Goal: Find specific page/section: Find specific page/section

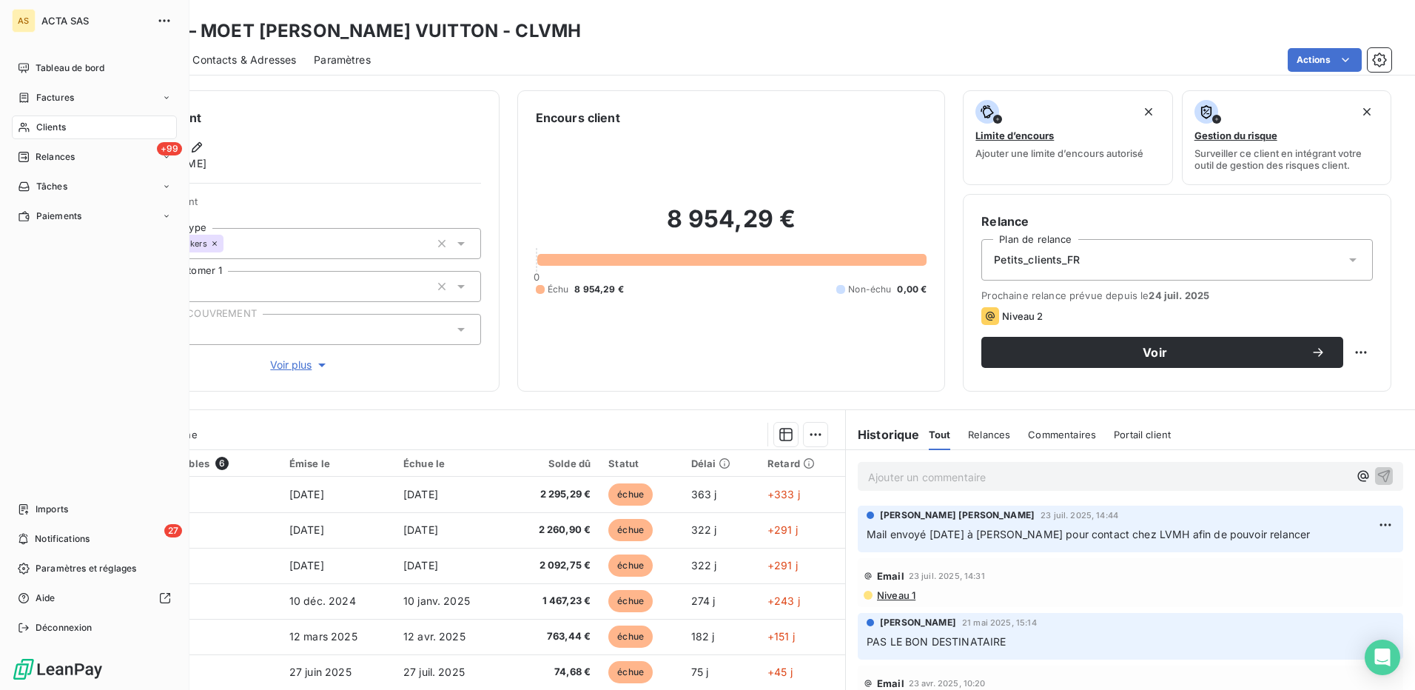
click at [33, 130] on div "Clients" at bounding box center [94, 127] width 165 height 24
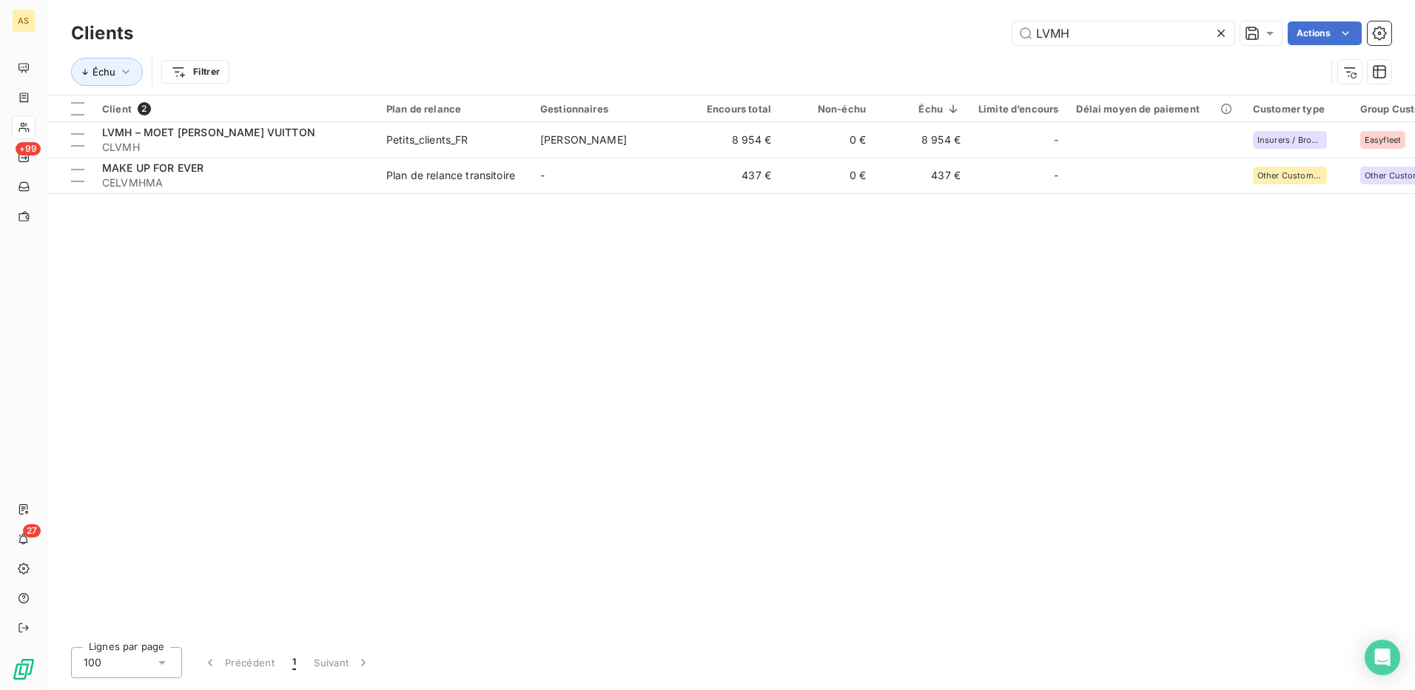
drag, startPoint x: 1094, startPoint y: 31, endPoint x: 1006, endPoint y: 28, distance: 88.1
click at [1006, 28] on div "LVMH Actions" at bounding box center [771, 33] width 1240 height 24
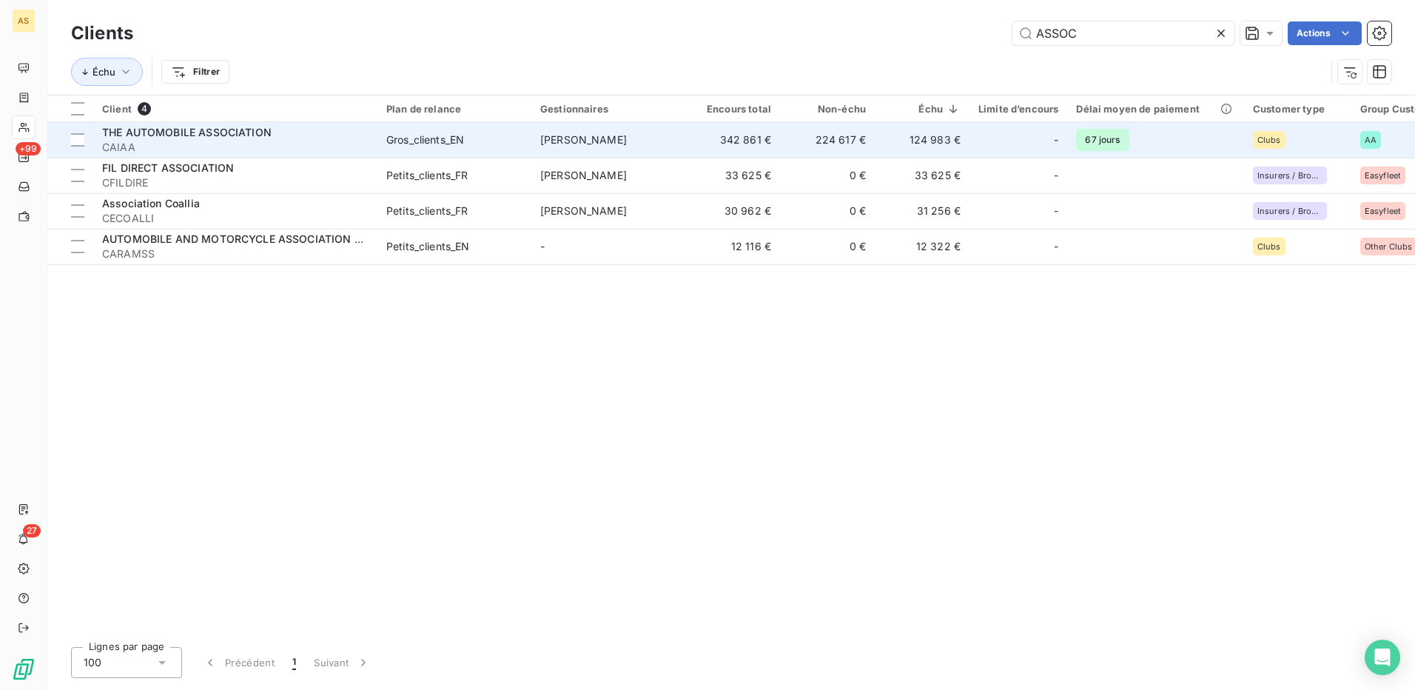
type input "ASSOC"
click at [656, 138] on td "[PERSON_NAME]" at bounding box center [608, 140] width 154 height 36
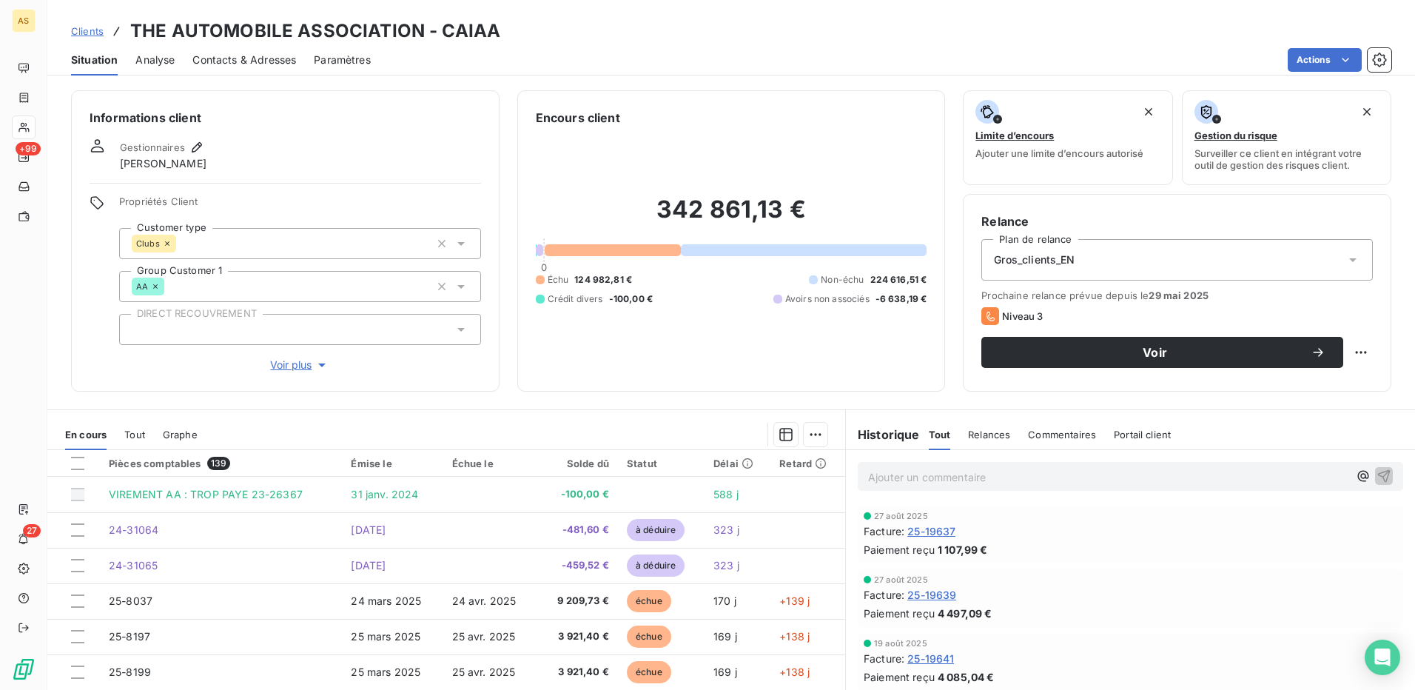
click at [230, 67] on span "Contacts & Adresses" at bounding box center [244, 60] width 104 height 15
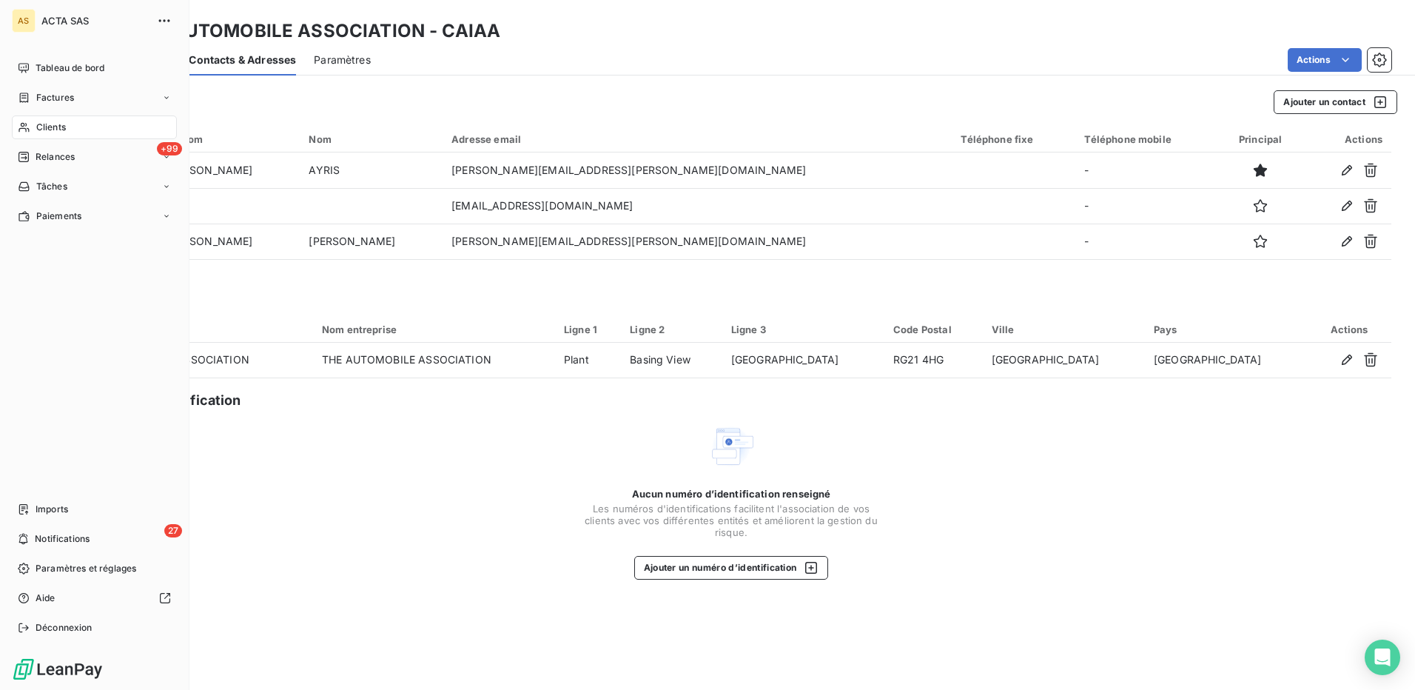
click at [39, 124] on span "Clients" at bounding box center [51, 127] width 30 height 13
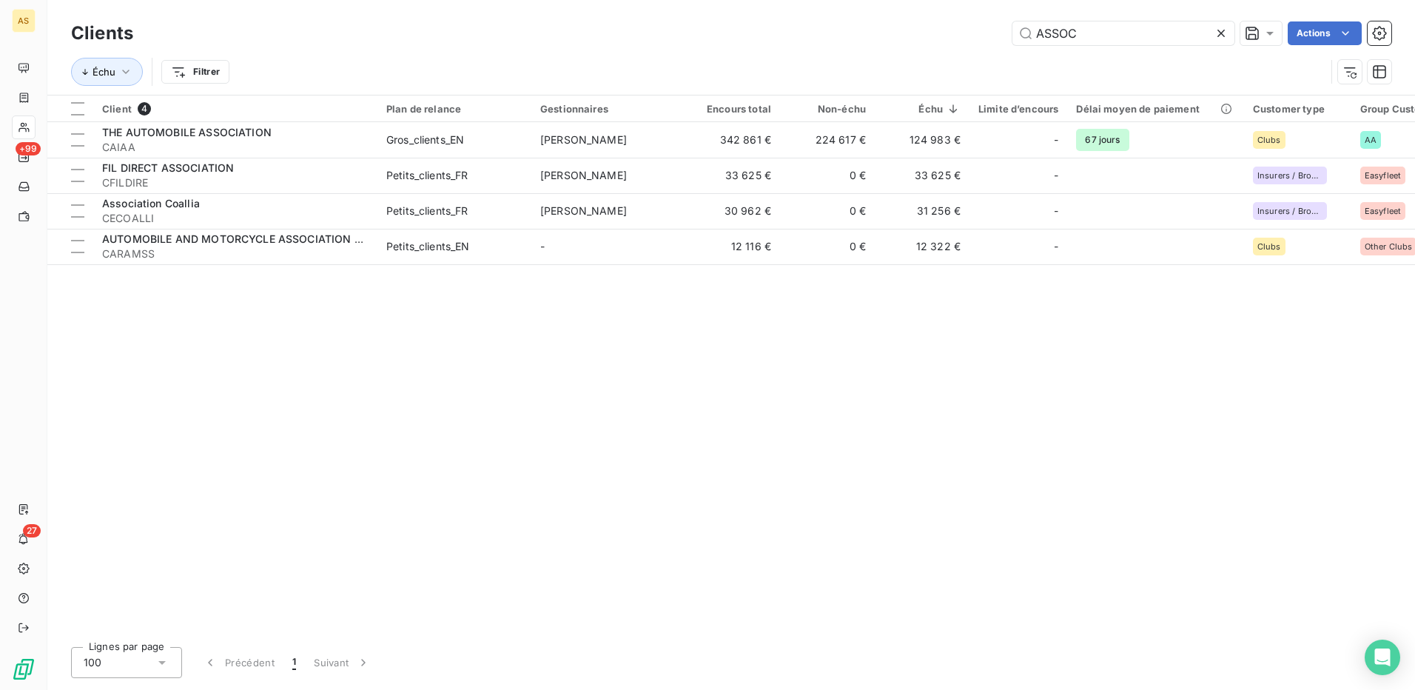
drag, startPoint x: 1125, startPoint y: 31, endPoint x: 1001, endPoint y: 33, distance: 124.3
click at [1001, 33] on div "ASSOC Actions" at bounding box center [771, 33] width 1240 height 24
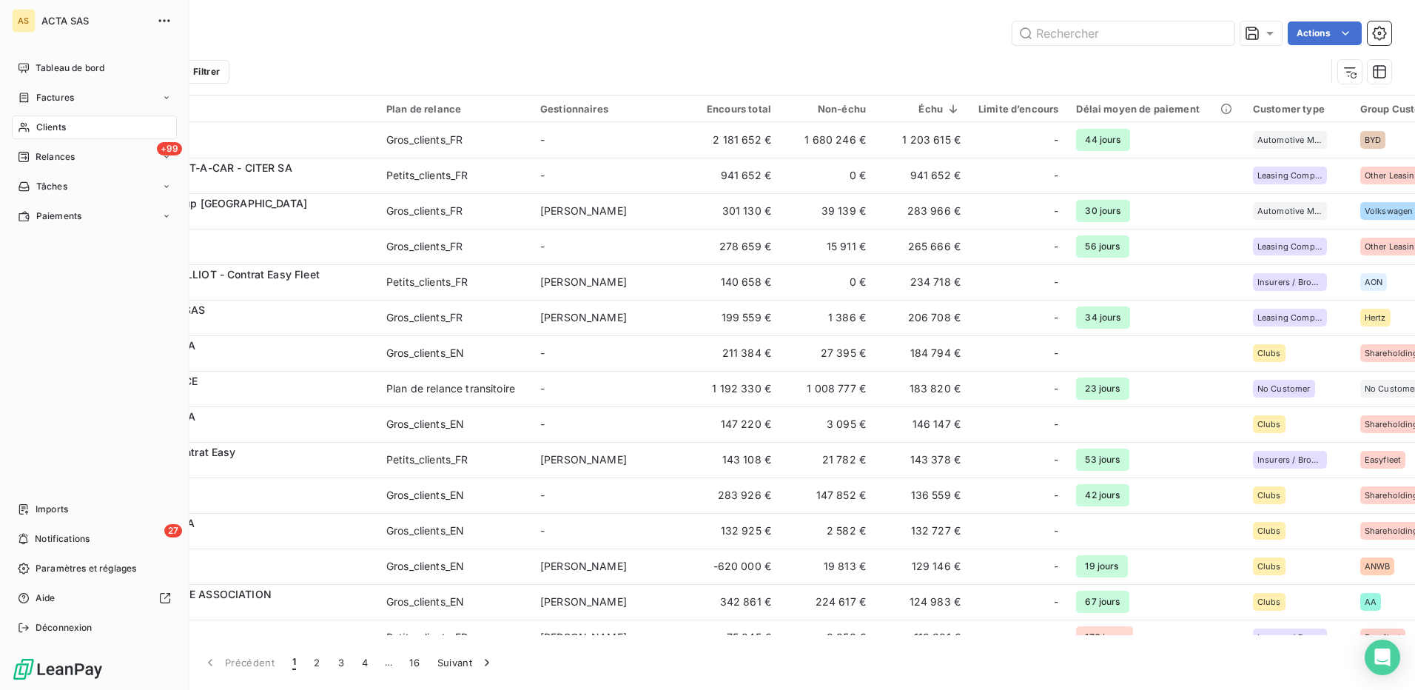
click at [47, 127] on span "Clients" at bounding box center [51, 127] width 30 height 13
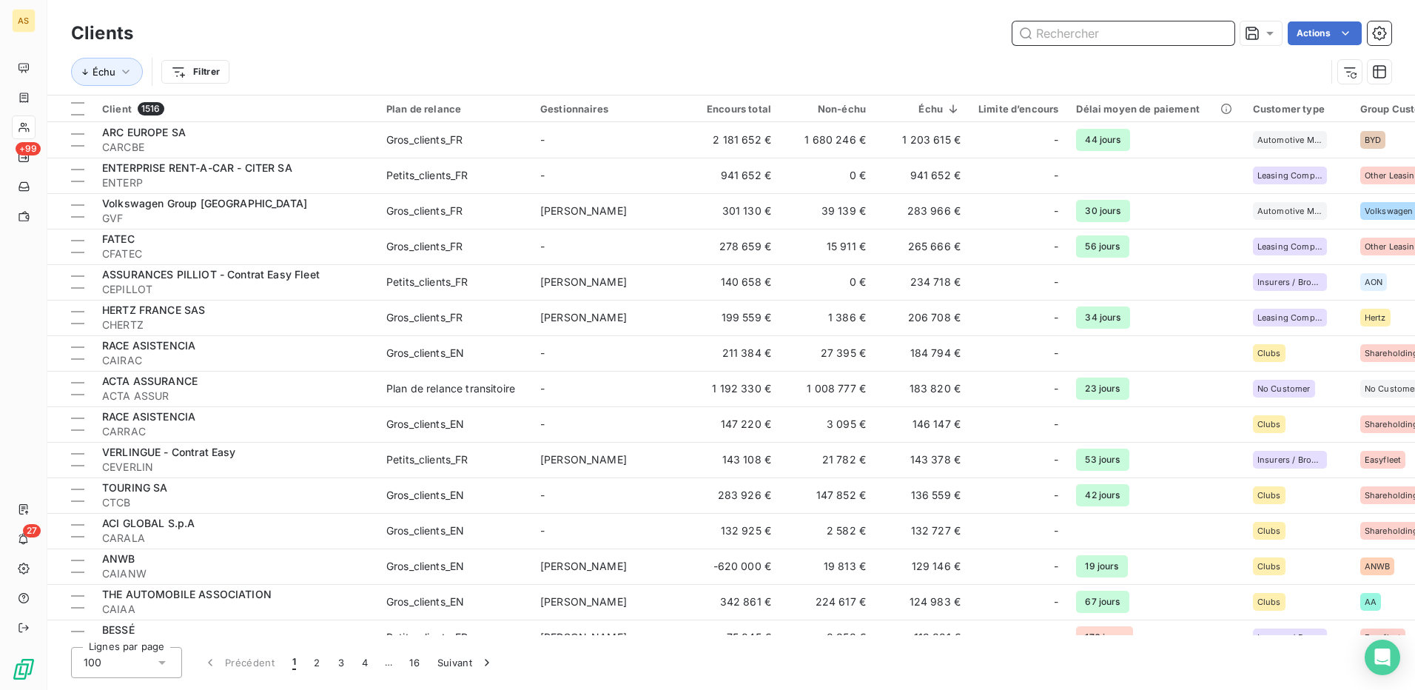
click at [1060, 27] on input "text" at bounding box center [1123, 33] width 222 height 24
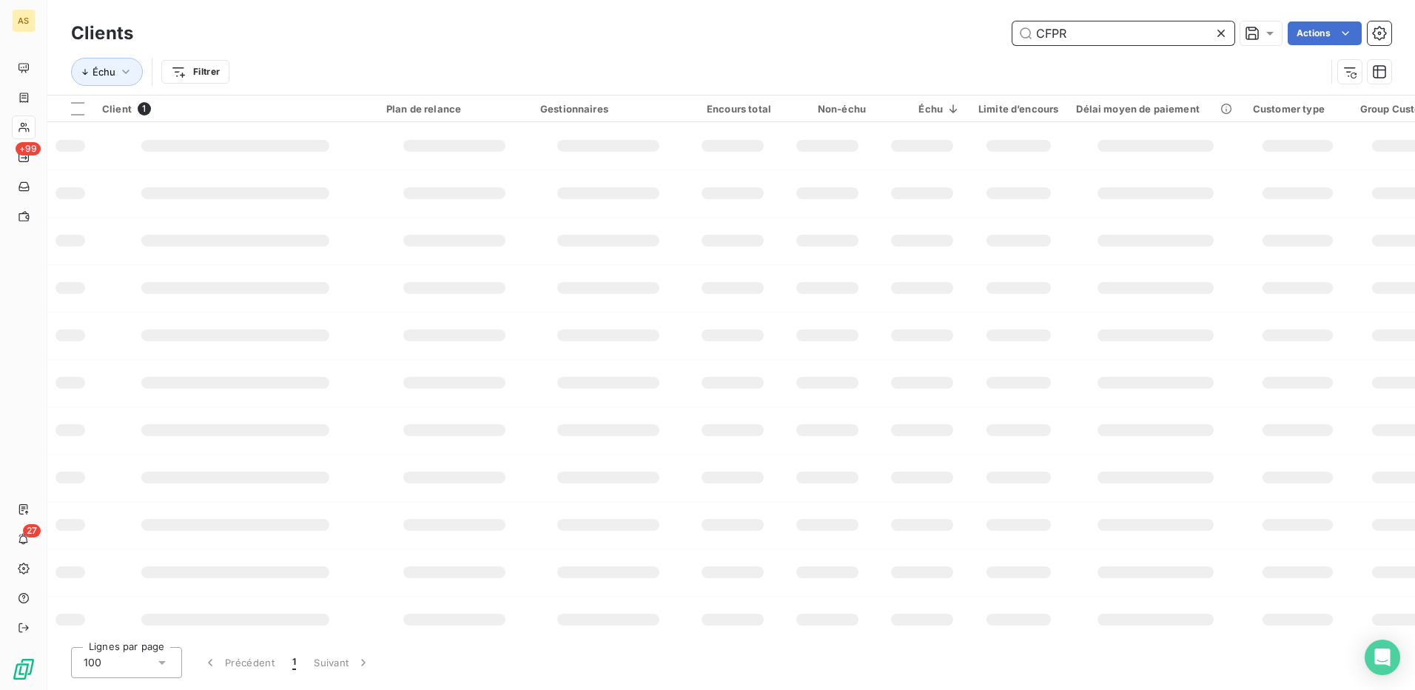
type input "CFPR"
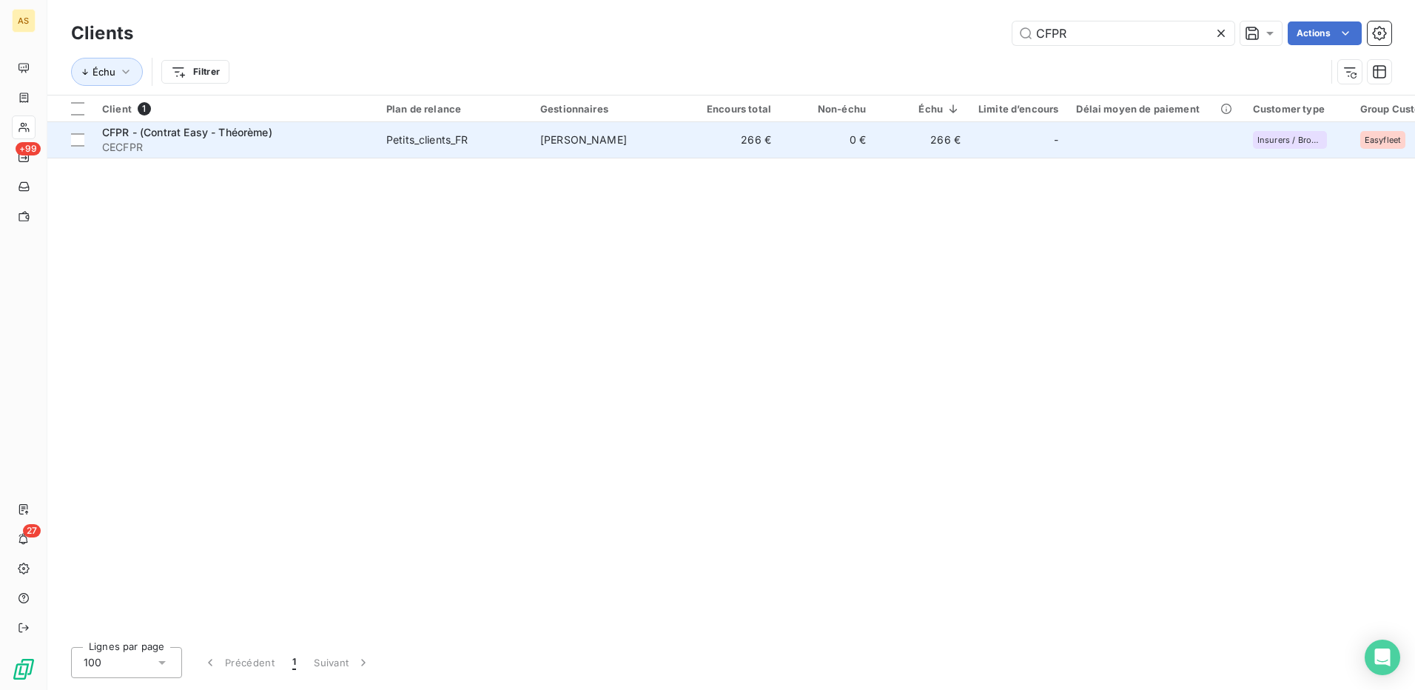
click at [562, 144] on span "[PERSON_NAME]" at bounding box center [583, 139] width 87 height 13
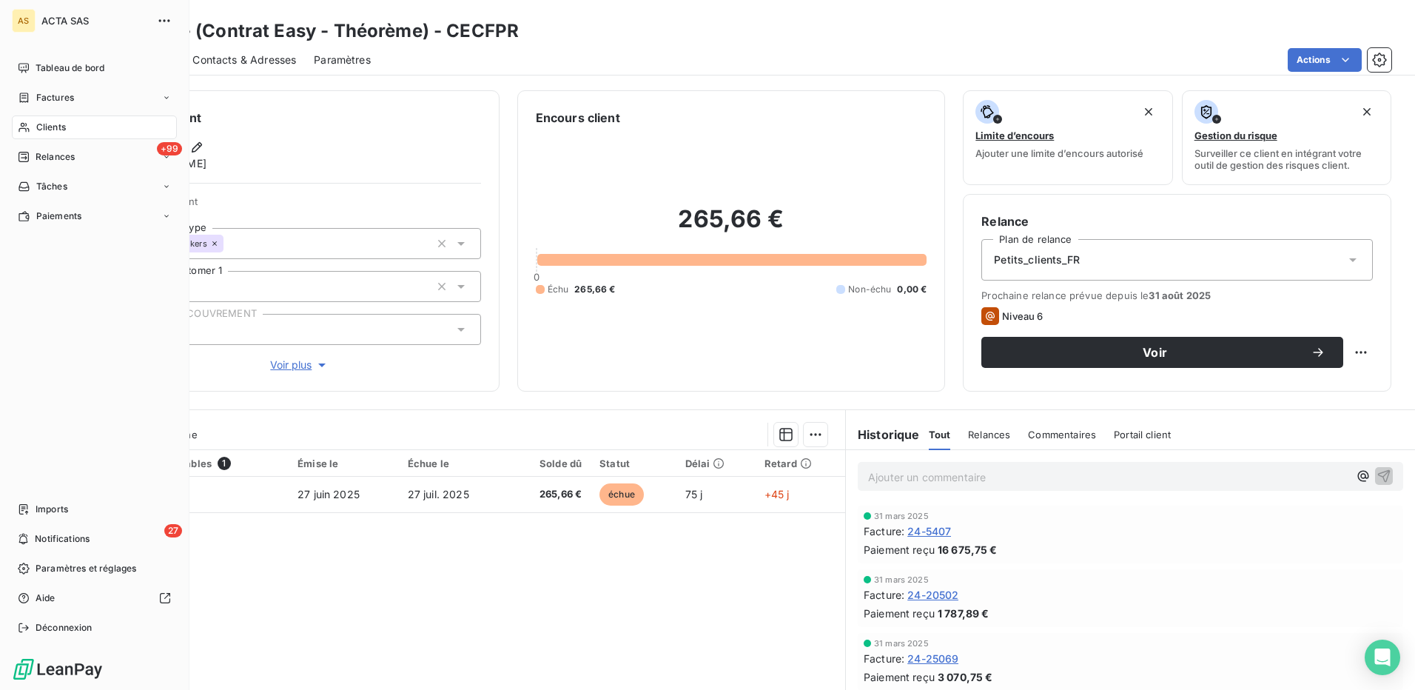
click at [46, 124] on span "Clients" at bounding box center [51, 127] width 30 height 13
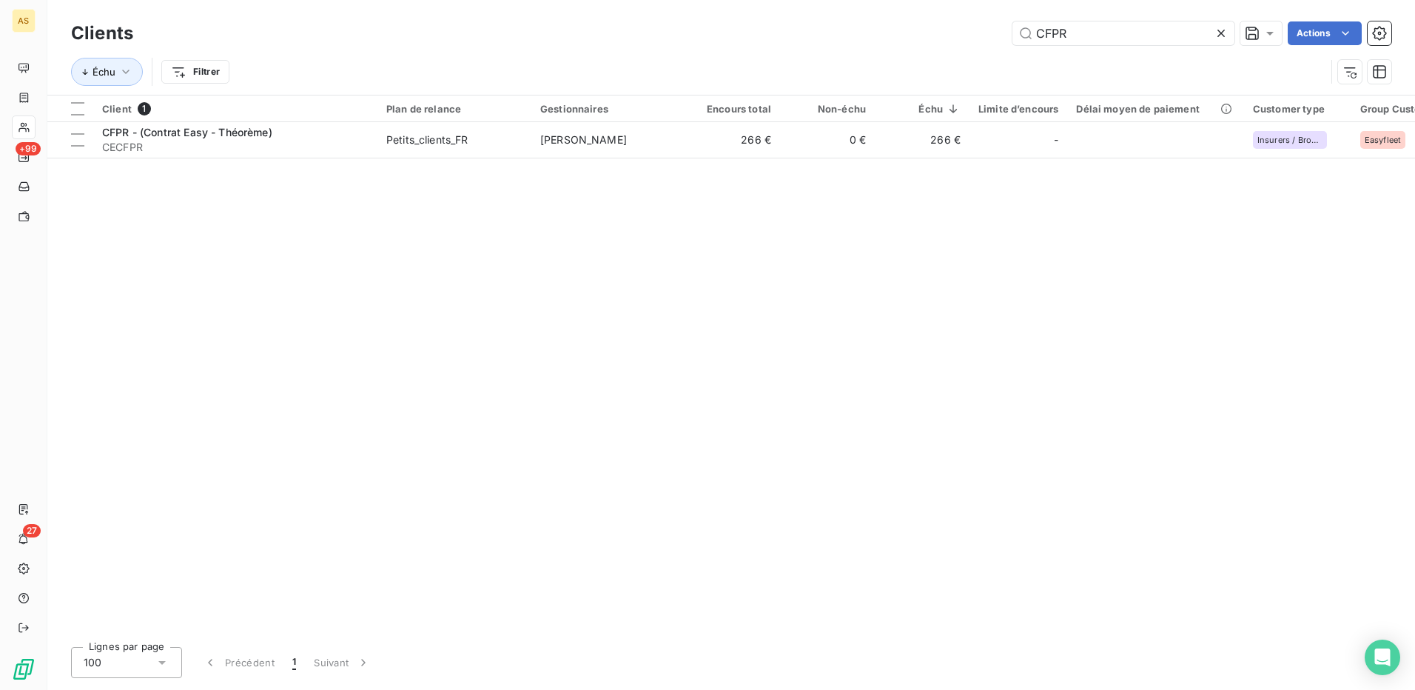
drag, startPoint x: 1067, startPoint y: 32, endPoint x: 997, endPoint y: 23, distance: 70.1
click at [997, 23] on div "CFPR Actions" at bounding box center [771, 33] width 1240 height 24
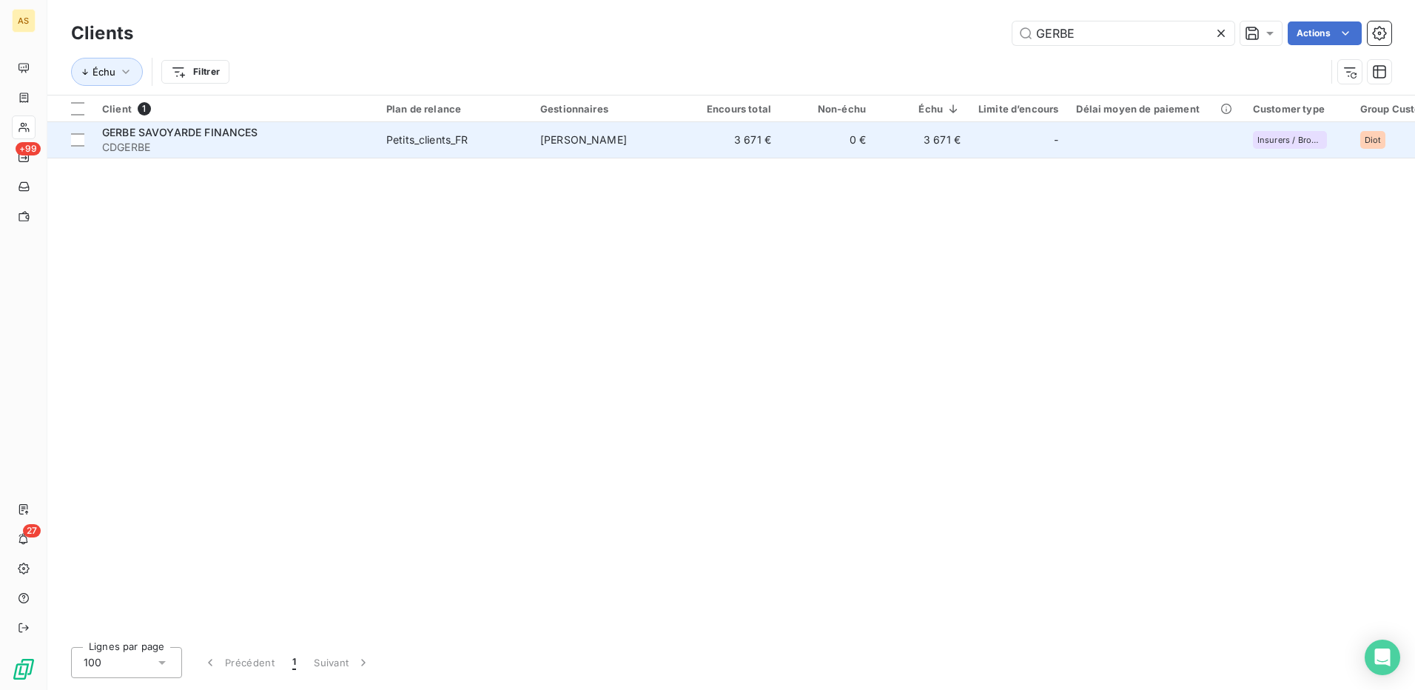
type input "GERBE"
click at [603, 140] on span "[PERSON_NAME]" at bounding box center [583, 139] width 87 height 13
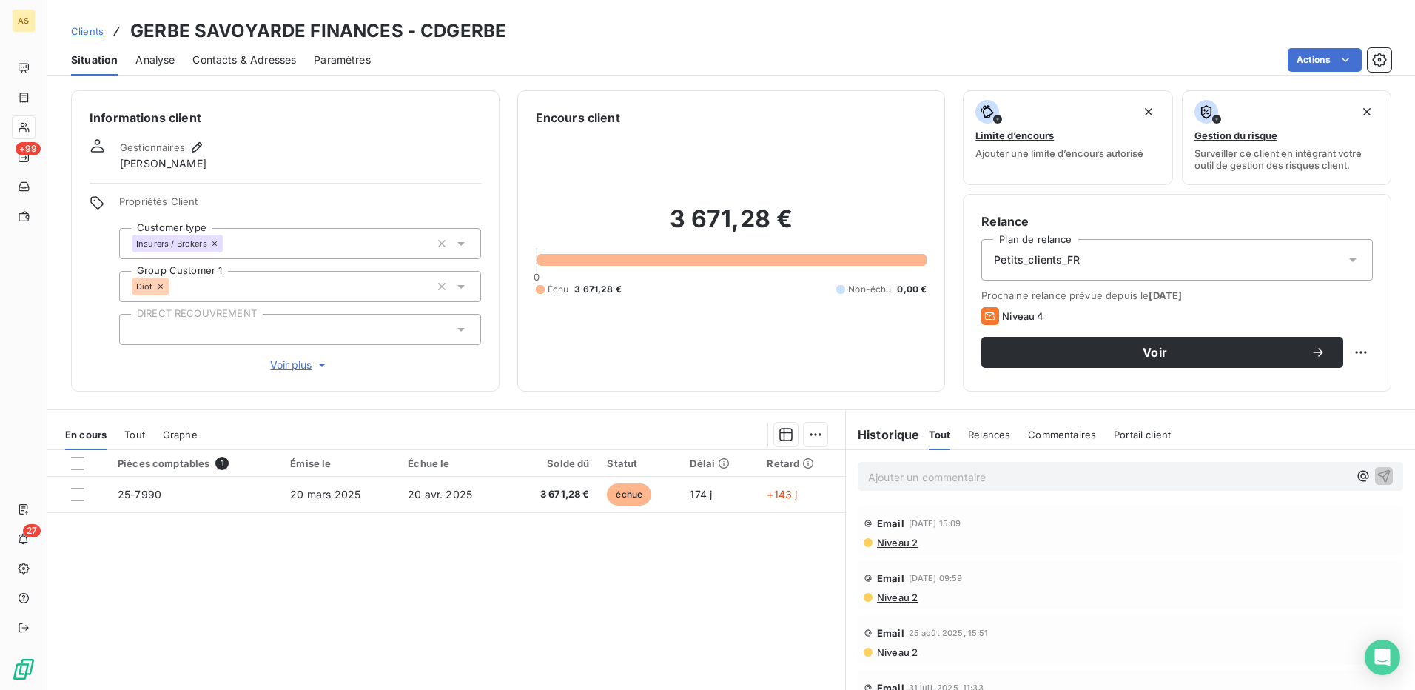
click at [227, 58] on span "Contacts & Adresses" at bounding box center [244, 60] width 104 height 15
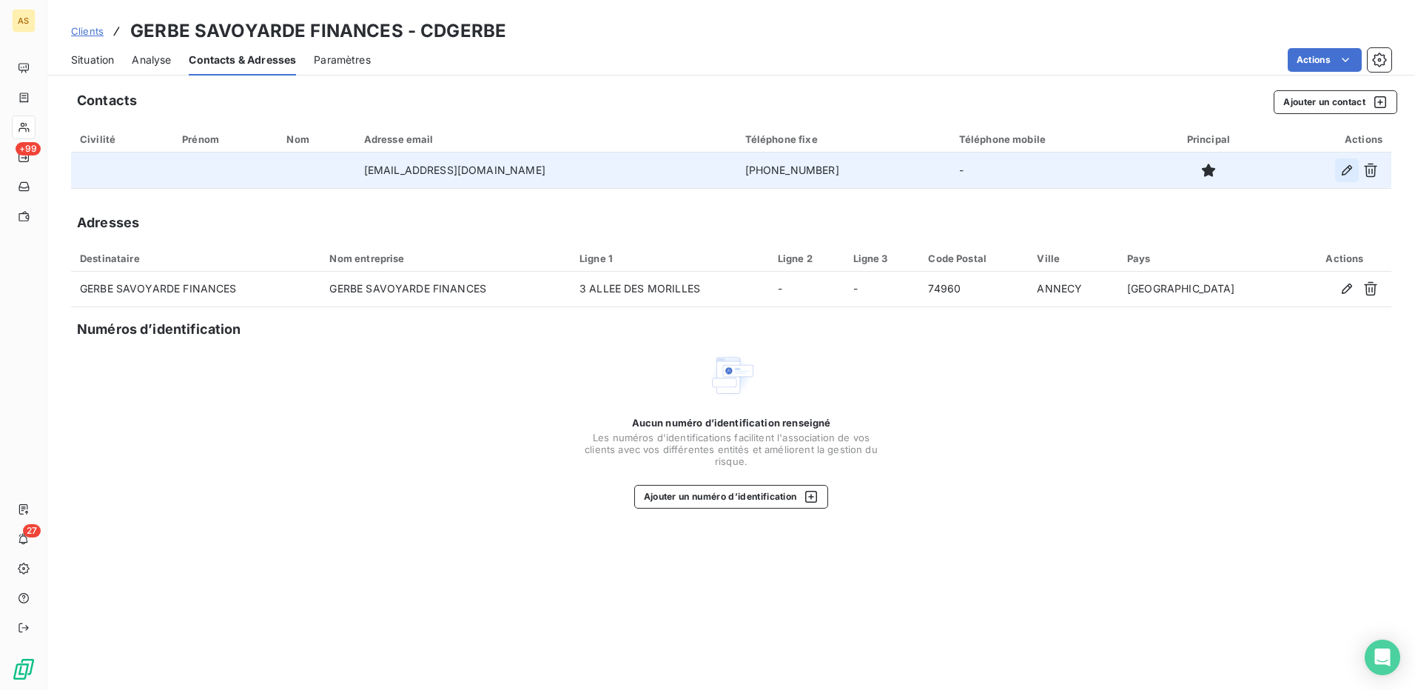
drag, startPoint x: 494, startPoint y: 166, endPoint x: 1350, endPoint y: 169, distance: 856.8
click at [1350, 169] on icon "button" at bounding box center [1346, 170] width 10 height 10
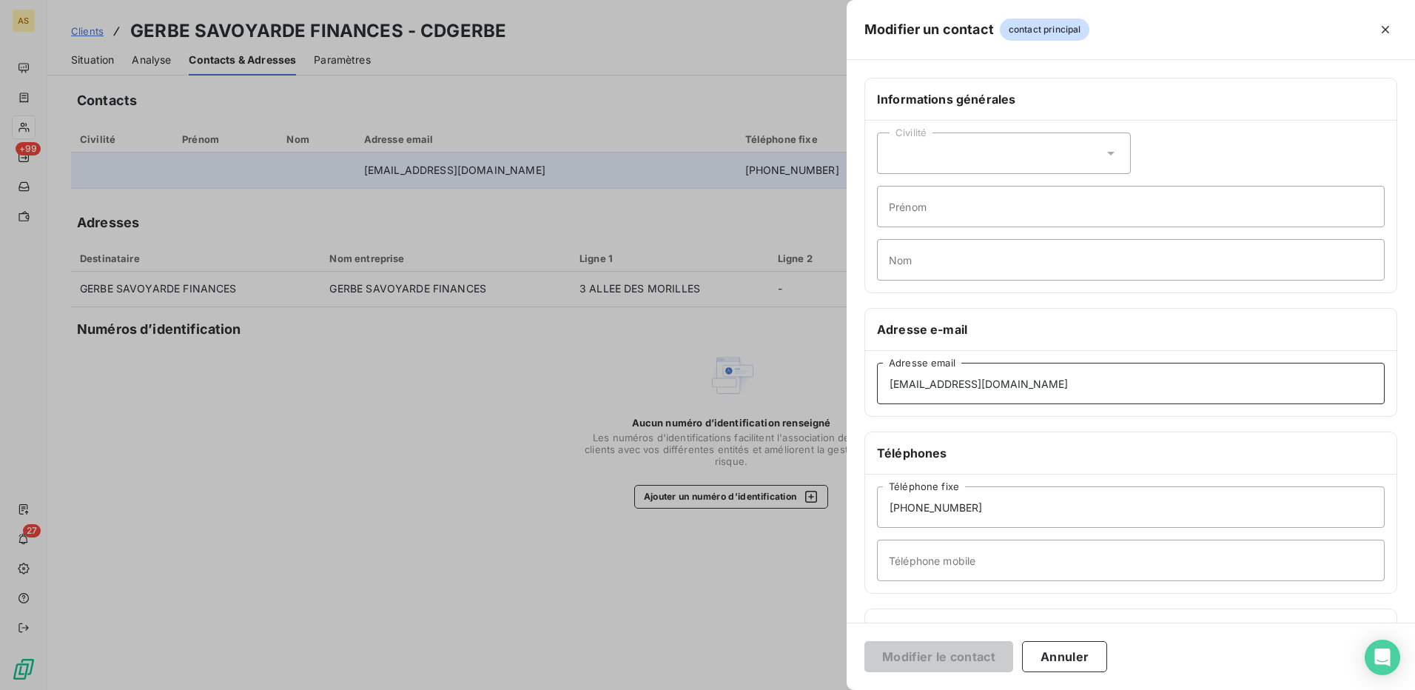
drag, startPoint x: 1051, startPoint y: 380, endPoint x: 889, endPoint y: 393, distance: 163.3
click at [889, 393] on input "[EMAIL_ADDRESS][DOMAIN_NAME]" at bounding box center [1131, 383] width 508 height 41
click at [811, 334] on div at bounding box center [707, 345] width 1415 height 690
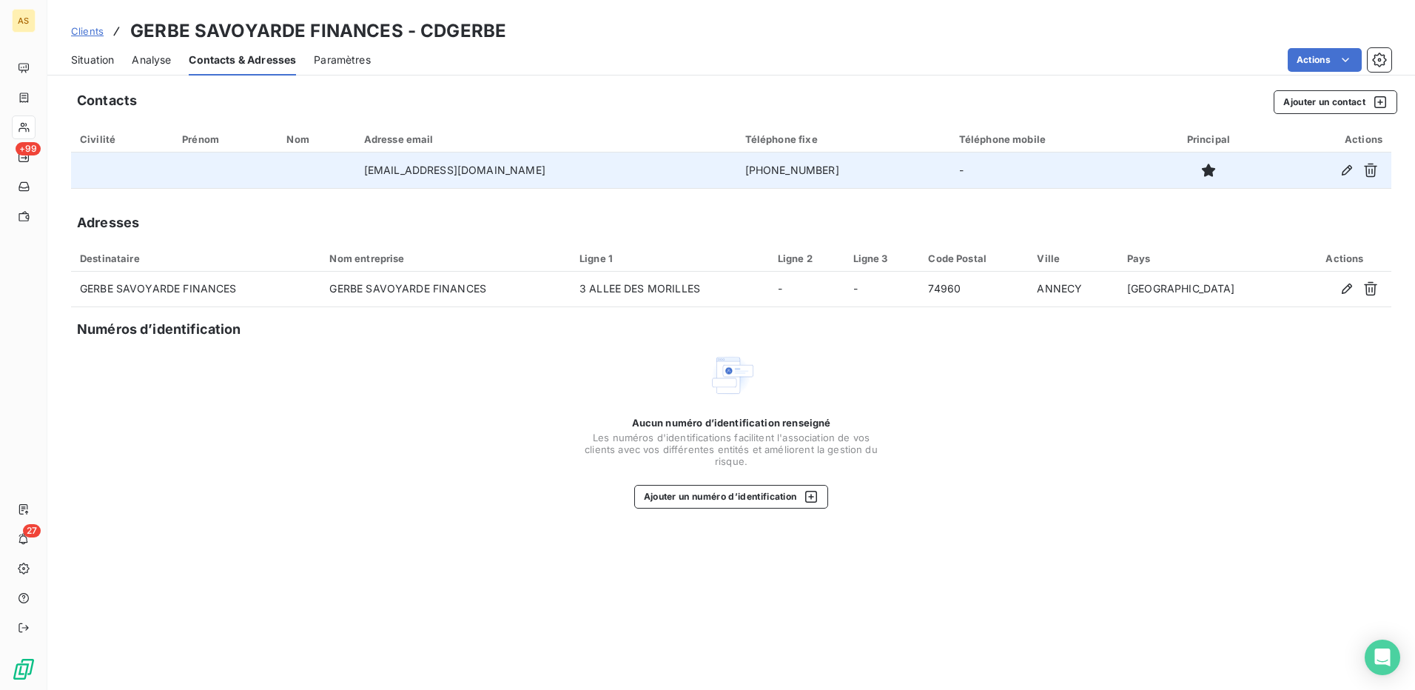
click at [90, 58] on span "Situation" at bounding box center [92, 60] width 43 height 15
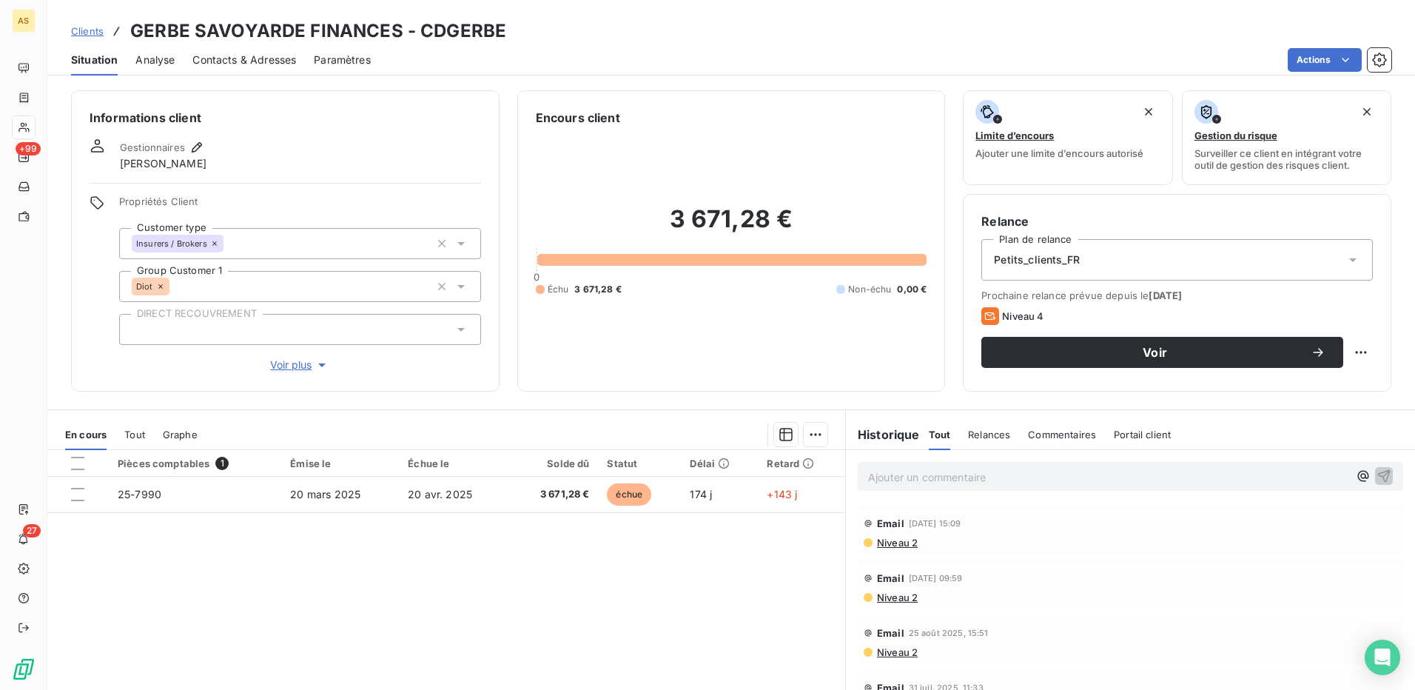
click at [901, 465] on div "Ajouter un commentaire ﻿" at bounding box center [1130, 476] width 545 height 29
click at [900, 473] on p "Ajouter un commentaire ﻿" at bounding box center [1108, 477] width 480 height 18
click at [1376, 473] on icon "button" at bounding box center [1383, 475] width 15 height 15
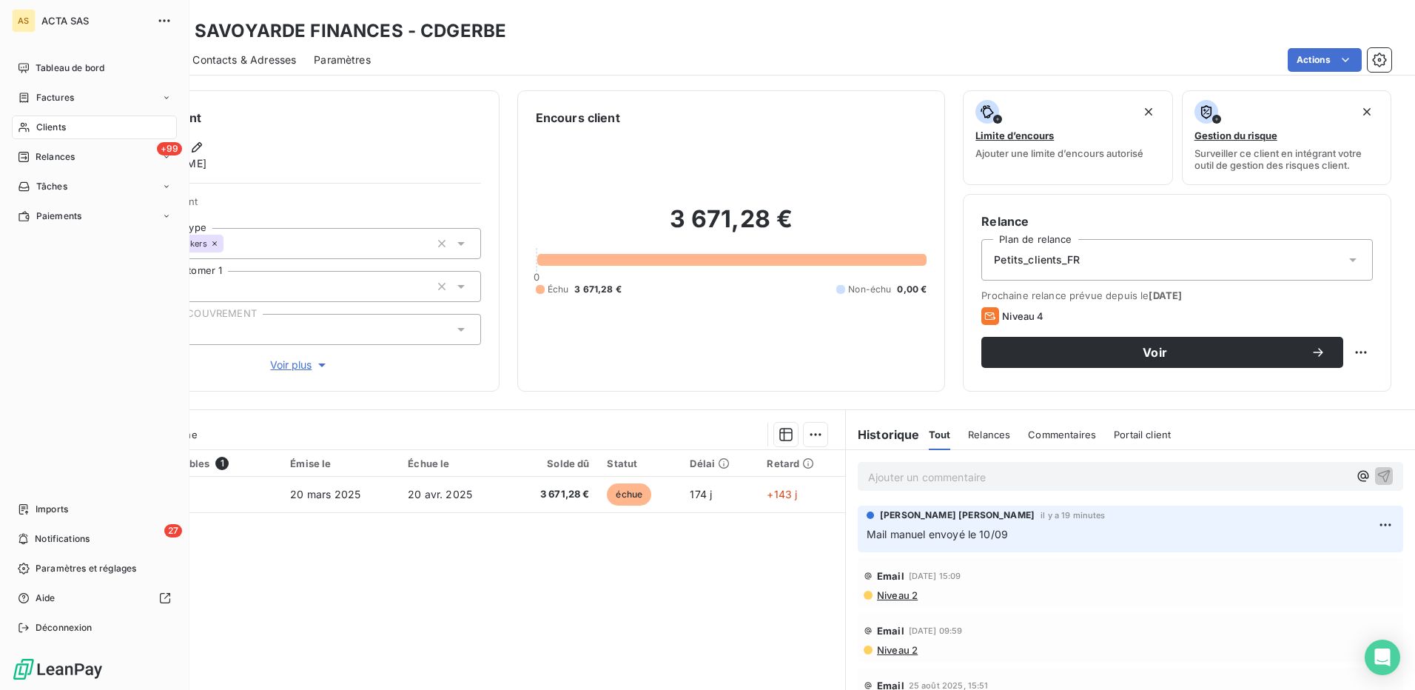
click at [52, 121] on span "Clients" at bounding box center [51, 127] width 30 height 13
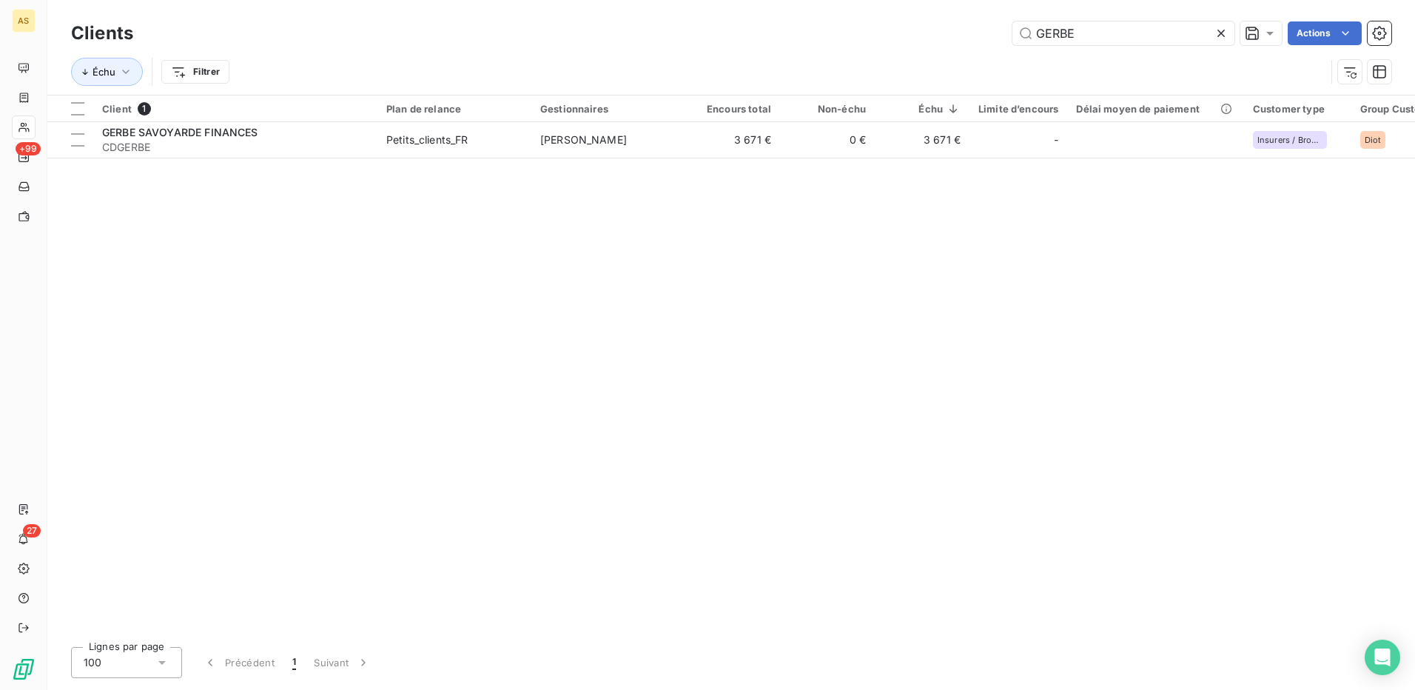
drag, startPoint x: 1097, startPoint y: 30, endPoint x: 988, endPoint y: 26, distance: 108.9
click at [1003, 28] on div "GERBE Actions" at bounding box center [771, 33] width 1240 height 24
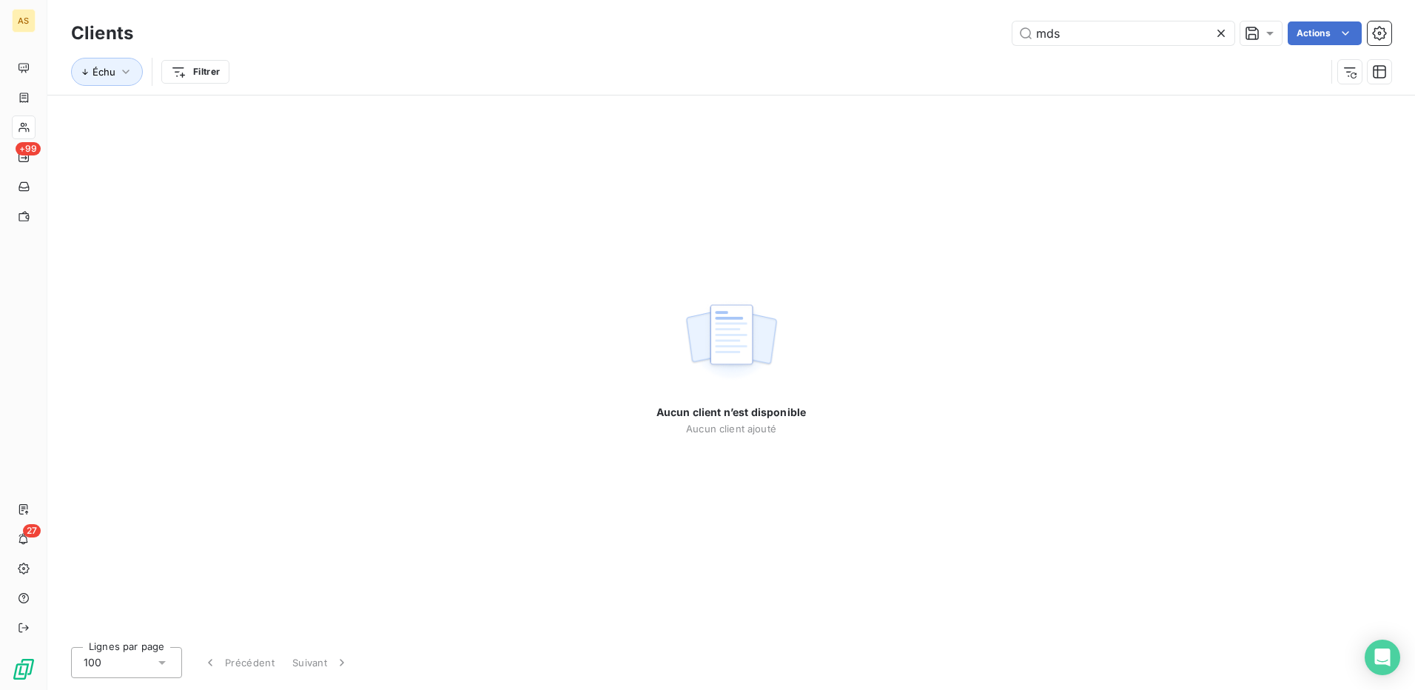
drag, startPoint x: 1088, startPoint y: 35, endPoint x: 1005, endPoint y: 35, distance: 82.9
click at [1005, 35] on div "mds Actions" at bounding box center [771, 33] width 1240 height 24
type input "MDS"
